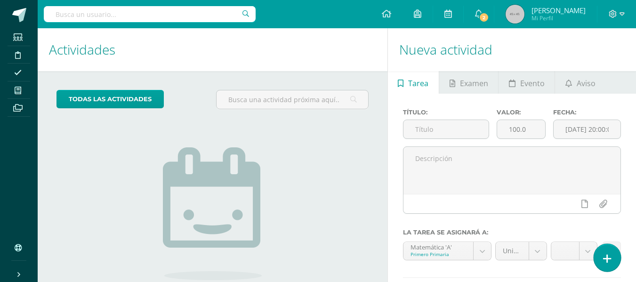
click at [618, 258] on link at bounding box center [607, 257] width 27 height 27
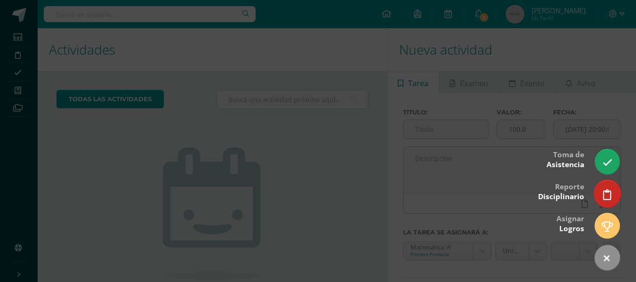
click at [608, 193] on icon at bounding box center [607, 194] width 8 height 11
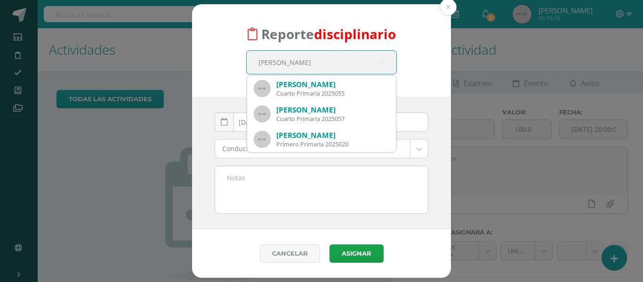
type input "Mariela"
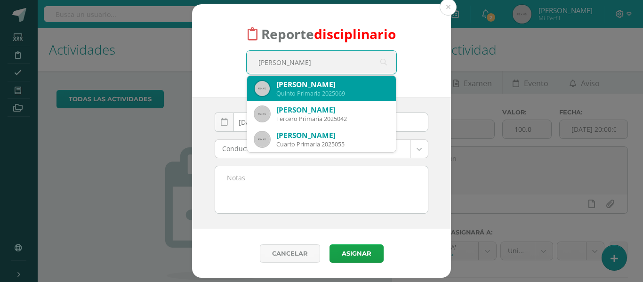
click at [309, 87] on div "Mariela Izabel Ruano Anléu" at bounding box center [332, 85] width 112 height 10
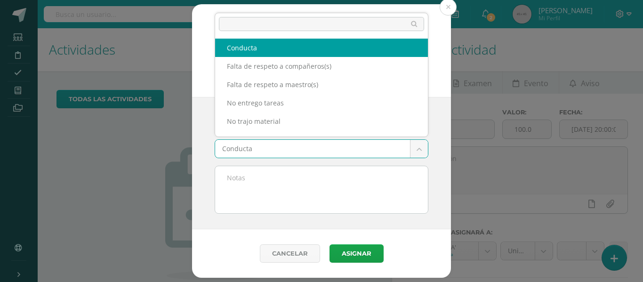
click at [244, 145] on body "Reporte disciplinario Mariela Izabel Ruano Anléu Quinto Primaria 2025069 Mariel…" at bounding box center [321, 141] width 643 height 282
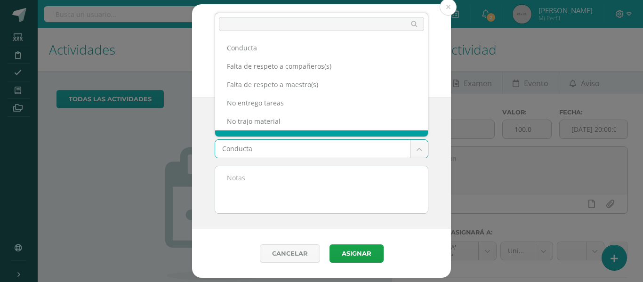
scroll to position [12, 0]
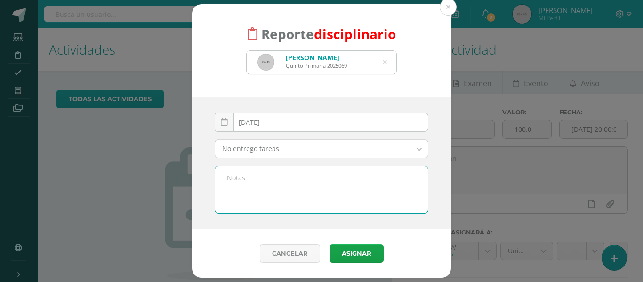
click at [247, 186] on textarea at bounding box center [321, 189] width 213 height 47
click at [241, 146] on body "Reporte disciplinario Mariela Izabel Ruano Anléu Quinto Primaria 2025069 Mariel…" at bounding box center [321, 141] width 643 height 282
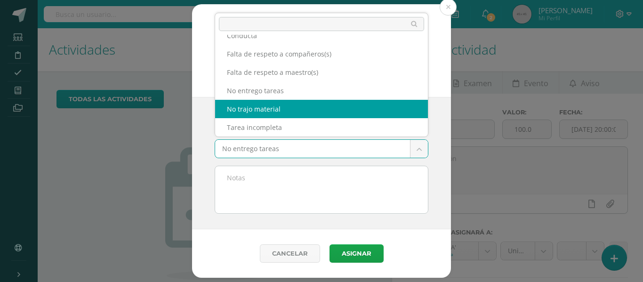
select select "5"
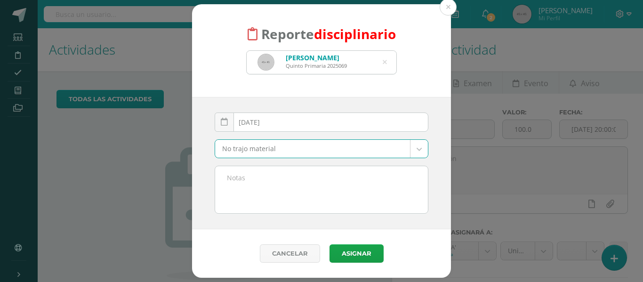
click at [231, 188] on textarea at bounding box center [321, 189] width 213 height 47
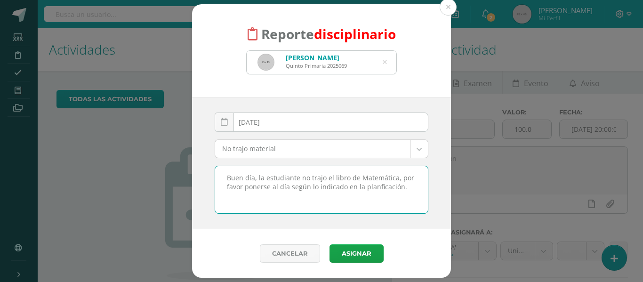
click at [280, 190] on textarea "Buen día, la estudiante no trajo el libro de Matemática, por favor ponerse al d…" at bounding box center [321, 189] width 213 height 47
click at [404, 189] on textarea "Buen día, la estudiante no trajo el libro de Matemática, por favor ponerse al d…" at bounding box center [321, 189] width 213 height 47
drag, startPoint x: 406, startPoint y: 196, endPoint x: 218, endPoint y: 169, distance: 190.2
click at [218, 169] on textarea "Buen día, la estudiante no trajo el libro de Matemática, por favor ponerse al d…" at bounding box center [321, 189] width 213 height 47
type textarea "Buen día, la estudiante no trajo el libro de Matemática, por favor ponerse al d…"
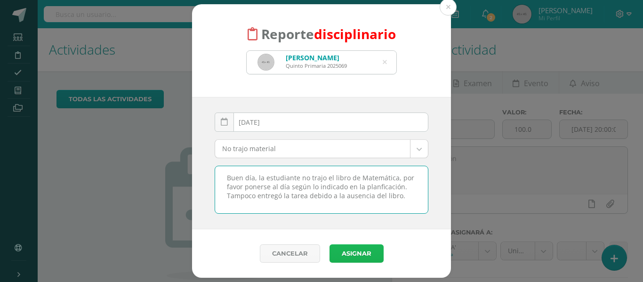
click at [348, 257] on button "Asignar" at bounding box center [356, 253] width 54 height 18
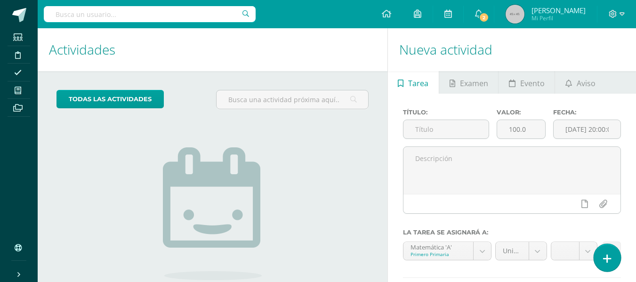
click at [609, 255] on icon at bounding box center [607, 258] width 8 height 11
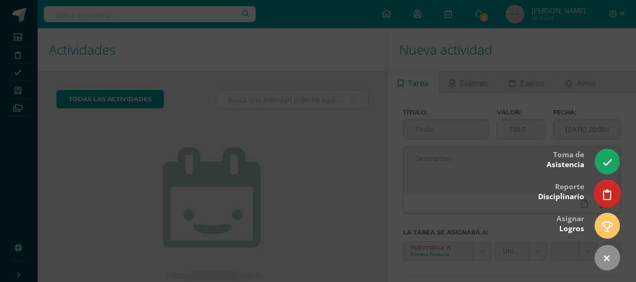
click at [605, 191] on icon at bounding box center [607, 194] width 8 height 11
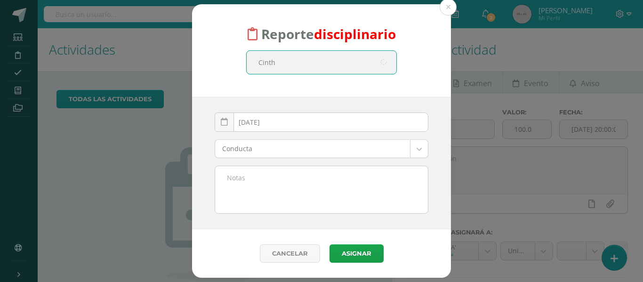
type input "Cinthy"
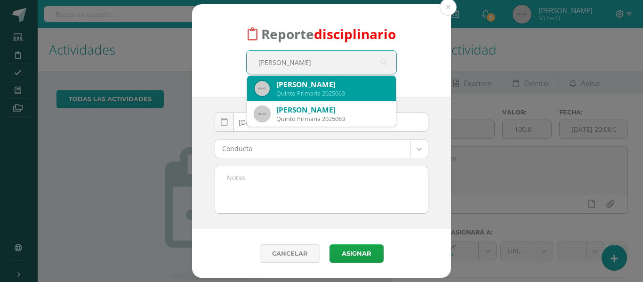
click at [300, 90] on div "Quinto Primaria 2025063" at bounding box center [332, 93] width 112 height 8
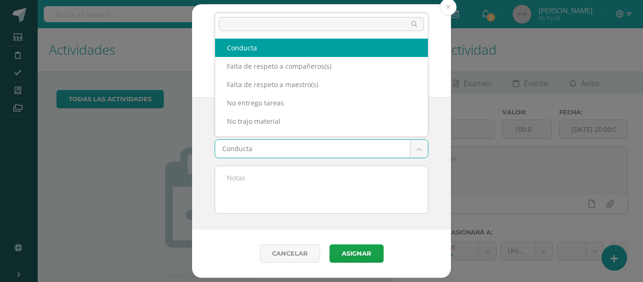
click at [245, 151] on body "Reporte disciplinario Cynthia Gisselle López Chanax Quinto Primaria 2025063 Cin…" at bounding box center [321, 141] width 643 height 282
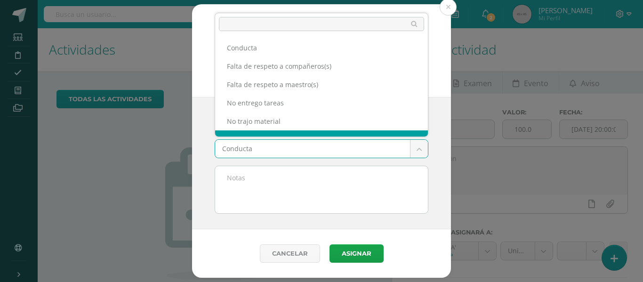
scroll to position [12, 0]
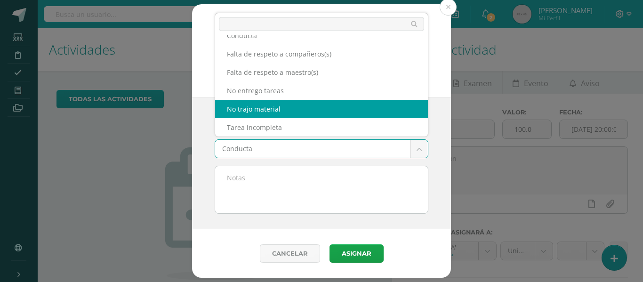
select select "5"
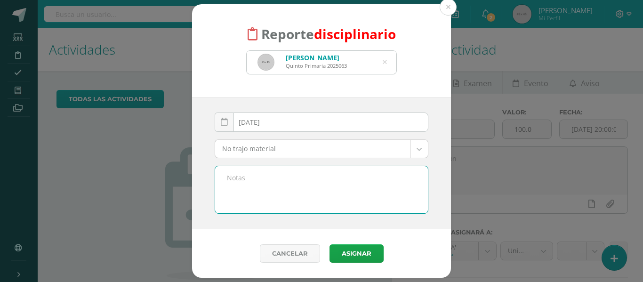
click at [225, 193] on textarea at bounding box center [321, 189] width 213 height 47
paste textarea "Buen día, la estudiante no trajo el libro de Matemática, por favor ponerse al d…"
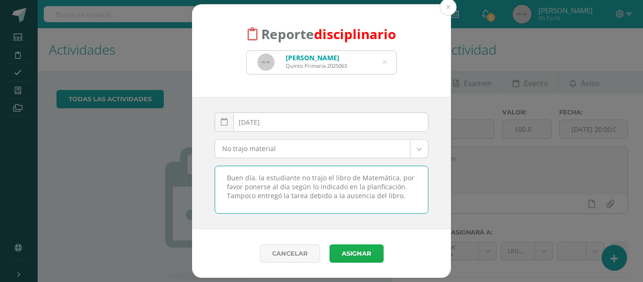
type textarea "Buen día, la estudiante no trajo el libro de Matemática, por favor ponerse al d…"
click at [353, 251] on button "Asignar" at bounding box center [356, 253] width 54 height 18
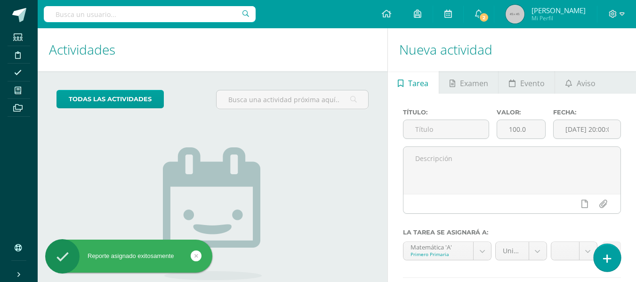
click at [605, 254] on icon at bounding box center [607, 258] width 8 height 11
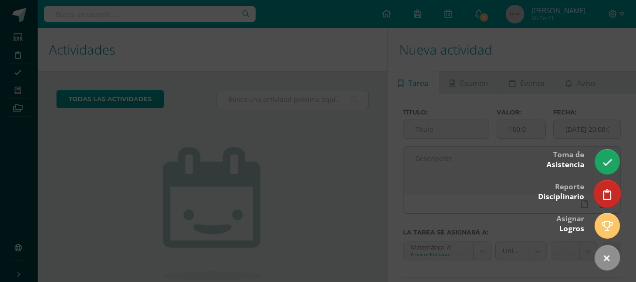
click at [604, 193] on icon at bounding box center [607, 194] width 8 height 11
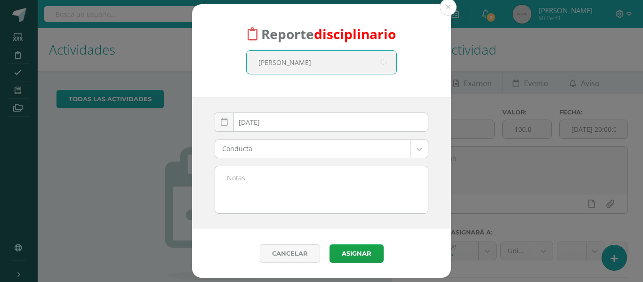
type input "Diego"
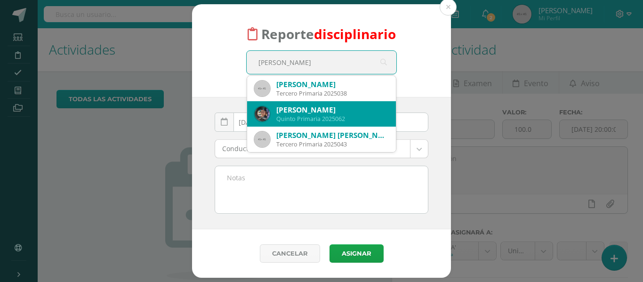
click at [311, 107] on div "Diego Eugenio García Gómez" at bounding box center [332, 110] width 112 height 10
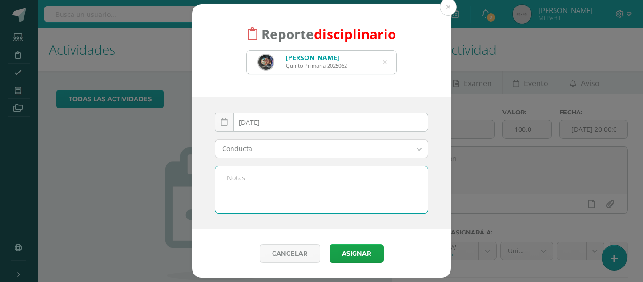
click at [241, 199] on textarea at bounding box center [321, 189] width 213 height 47
type textarea "Buen día el estudiante"
click at [253, 196] on textarea "Buen día el estudiante" at bounding box center [321, 189] width 213 height 47
drag, startPoint x: 299, startPoint y: 179, endPoint x: 206, endPoint y: 181, distance: 93.7
click at [206, 181] on div "2025-08-11 August, 2025 Mo Tu We Th Fr Sa Su 28 29 30 31 1 2 3 4 5 6 7 8 9 10 1…" at bounding box center [321, 163] width 259 height 132
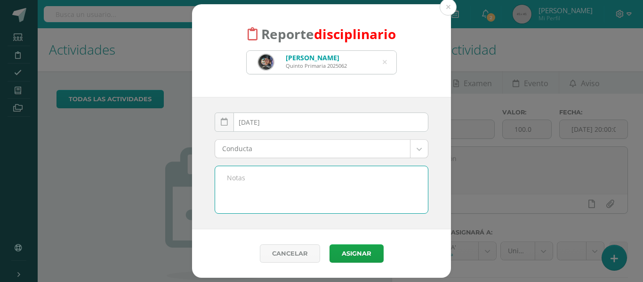
paste textarea "Durante la jornada escolar, el estudiante de manera inconsciente comenzó a cant…"
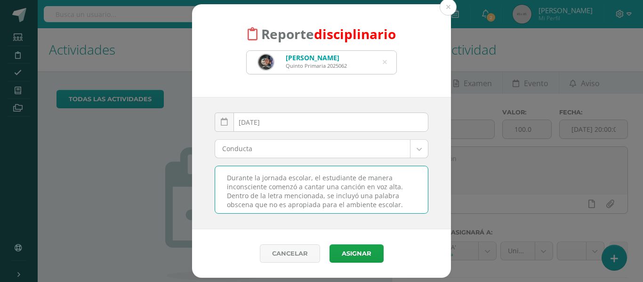
click at [226, 177] on textarea "Durante la jornada escolar, el estudiante de manera inconsciente comenzó a cant…" at bounding box center [321, 189] width 213 height 47
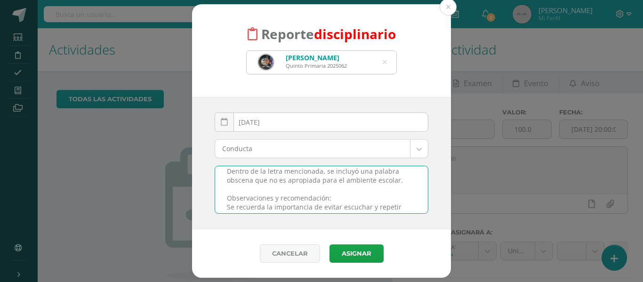
scroll to position [24, 0]
drag, startPoint x: 331, startPoint y: 174, endPoint x: 226, endPoint y: 195, distance: 107.1
click at [226, 195] on textarea "Durante la jornada escolar, el estudiante de manera inconsciente comenzó a cant…" at bounding box center [321, 189] width 213 height 47
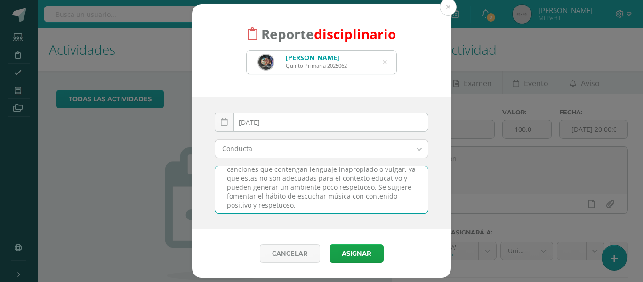
scroll to position [65, 0]
type textarea "Durante la jornada escolar, el estudiante de manera inconsciente comenzó a cant…"
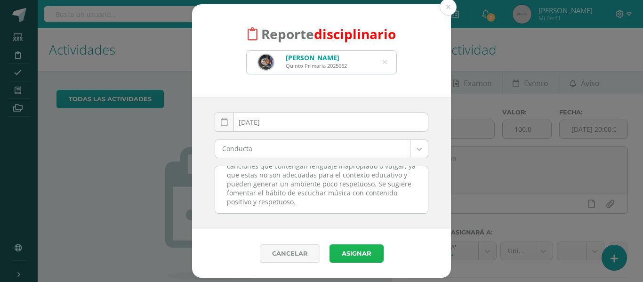
click at [351, 253] on button "Asignar" at bounding box center [356, 253] width 54 height 18
